Goal: Transaction & Acquisition: Book appointment/travel/reservation

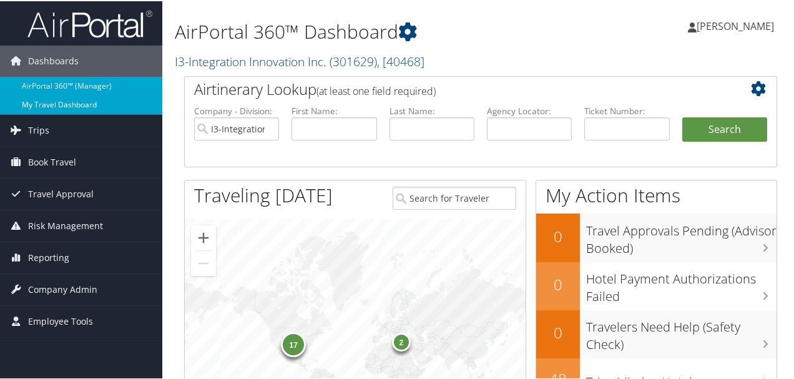
click at [64, 109] on link "My Travel Dashboard" at bounding box center [81, 103] width 162 height 19
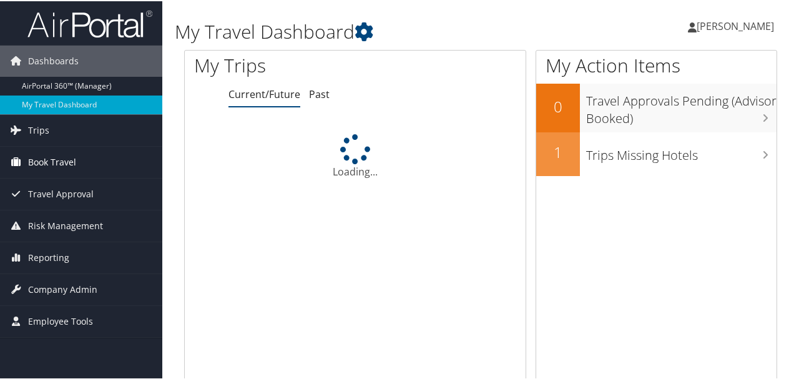
click at [49, 162] on span "Book Travel" at bounding box center [52, 160] width 48 height 31
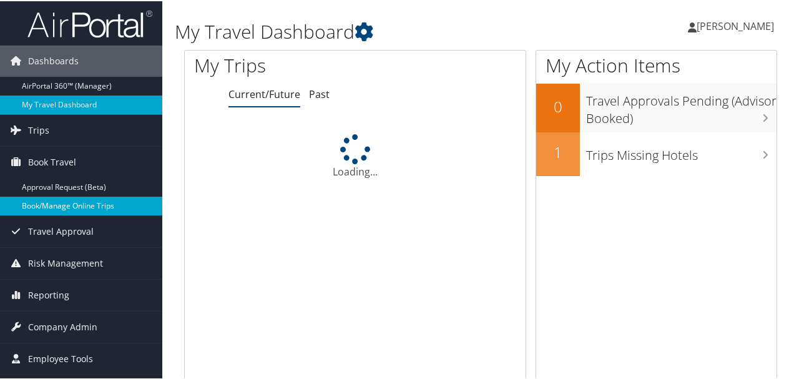
click at [58, 204] on link "Book/Manage Online Trips" at bounding box center [81, 204] width 162 height 19
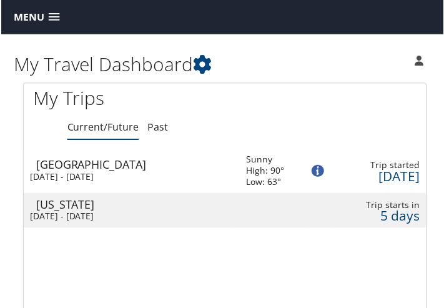
click at [19, 19] on span "Menu" at bounding box center [27, 17] width 31 height 12
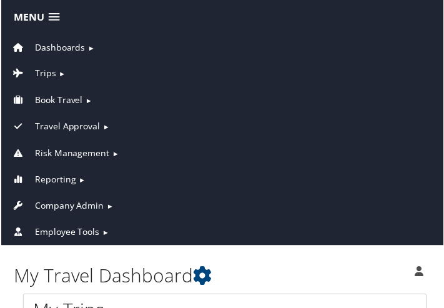
click at [61, 100] on span "Book Travel" at bounding box center [58, 101] width 48 height 14
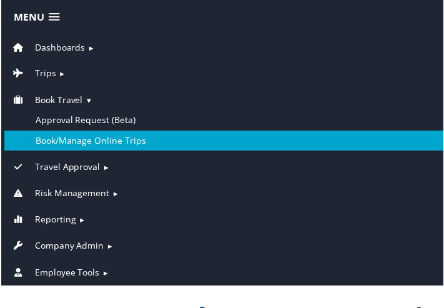
click at [74, 140] on link "Book/Manage Online Trips" at bounding box center [224, 141] width 442 height 20
